Goal: Navigation & Orientation: Find specific page/section

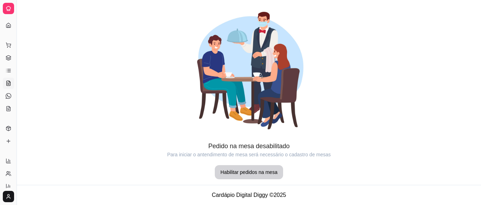
click at [6, 28] on div "Dia a dia" at bounding box center [8, 33] width 11 height 11
drag, startPoint x: 17, startPoint y: 41, endPoint x: 54, endPoint y: 43, distance: 37.0
click at [54, 43] on div "Diggy Sistema de Gestão D Do Thor Gastr ... Loja aberta Diggy Pro + 30 Renovaçã…" at bounding box center [240, 102] width 481 height 205
drag, startPoint x: 16, startPoint y: 42, endPoint x: 28, endPoint y: 42, distance: 11.6
click at [28, 42] on div "Diggy Sistema de Gestão D Do Thor Gastr ... Loja aberta Diggy Pro + 30 Renovaçã…" at bounding box center [240, 102] width 481 height 205
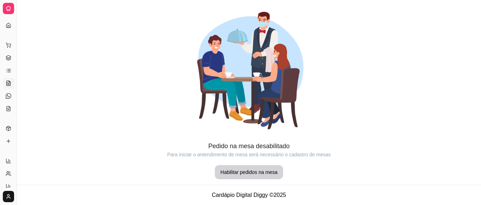
click at [11, 4] on div at bounding box center [8, 8] width 11 height 11
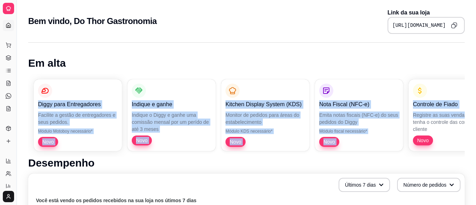
drag, startPoint x: 476, startPoint y: 51, endPoint x: 475, endPoint y: 111, distance: 60.6
click at [6, 30] on div "Dia a dia" at bounding box center [8, 33] width 11 height 11
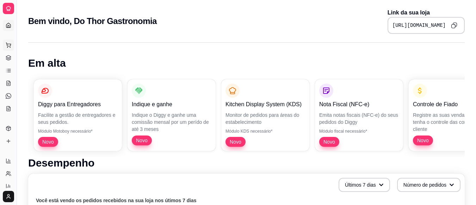
click at [6, 44] on icon at bounding box center [9, 45] width 6 height 6
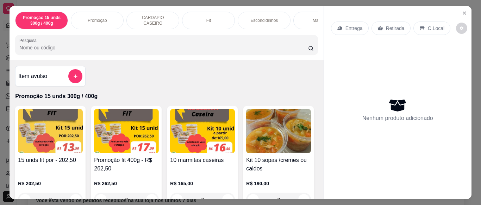
click at [99, 20] on p "Promoção" at bounding box center [97, 21] width 19 height 6
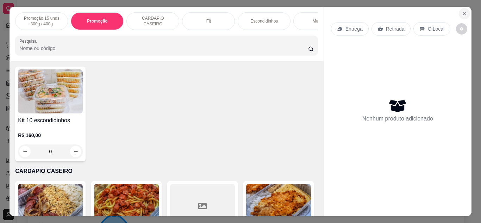
click at [463, 12] on icon "Close" at bounding box center [464, 13] width 3 height 3
